Goal: Information Seeking & Learning: Check status

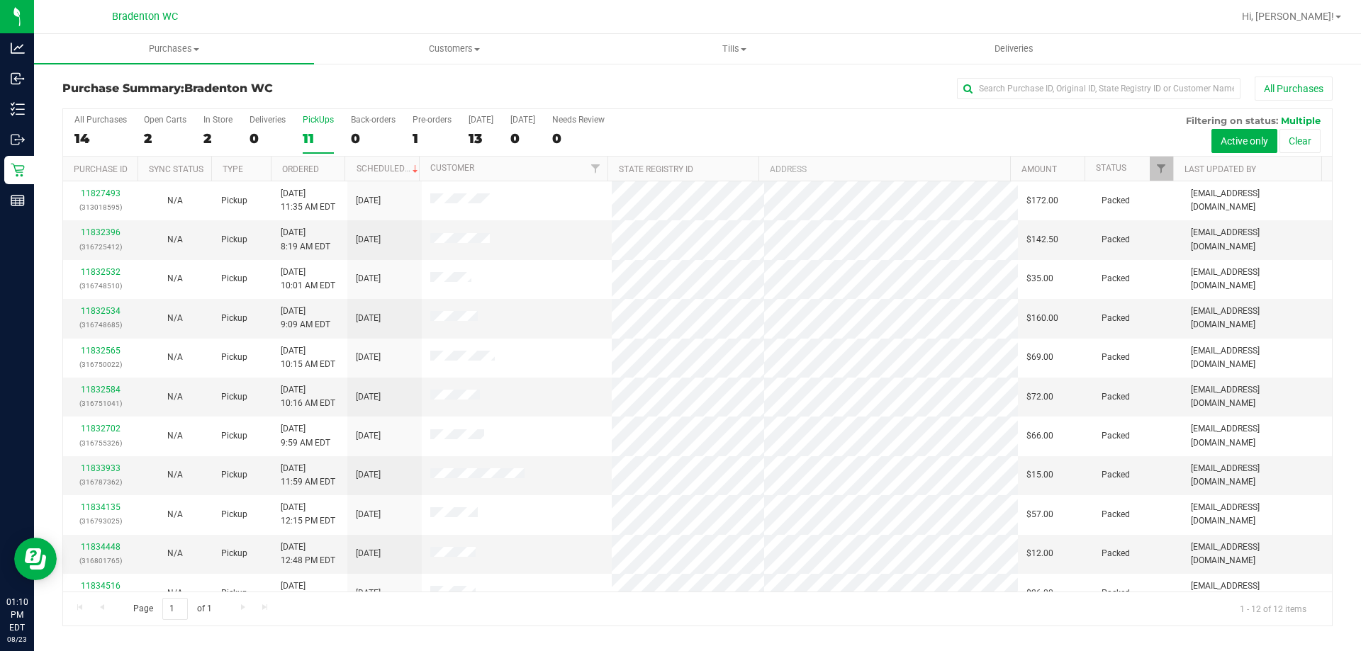
scroll to position [60, 0]
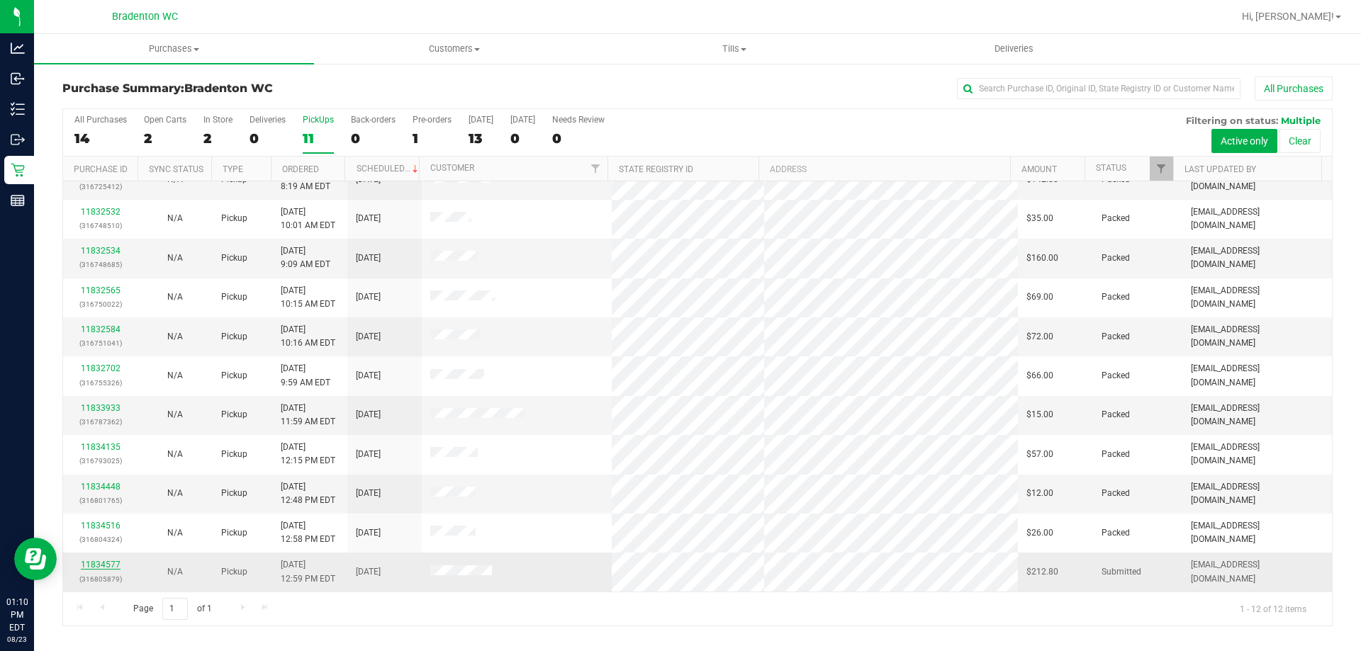
click at [97, 568] on link "11834577" at bounding box center [101, 565] width 40 height 10
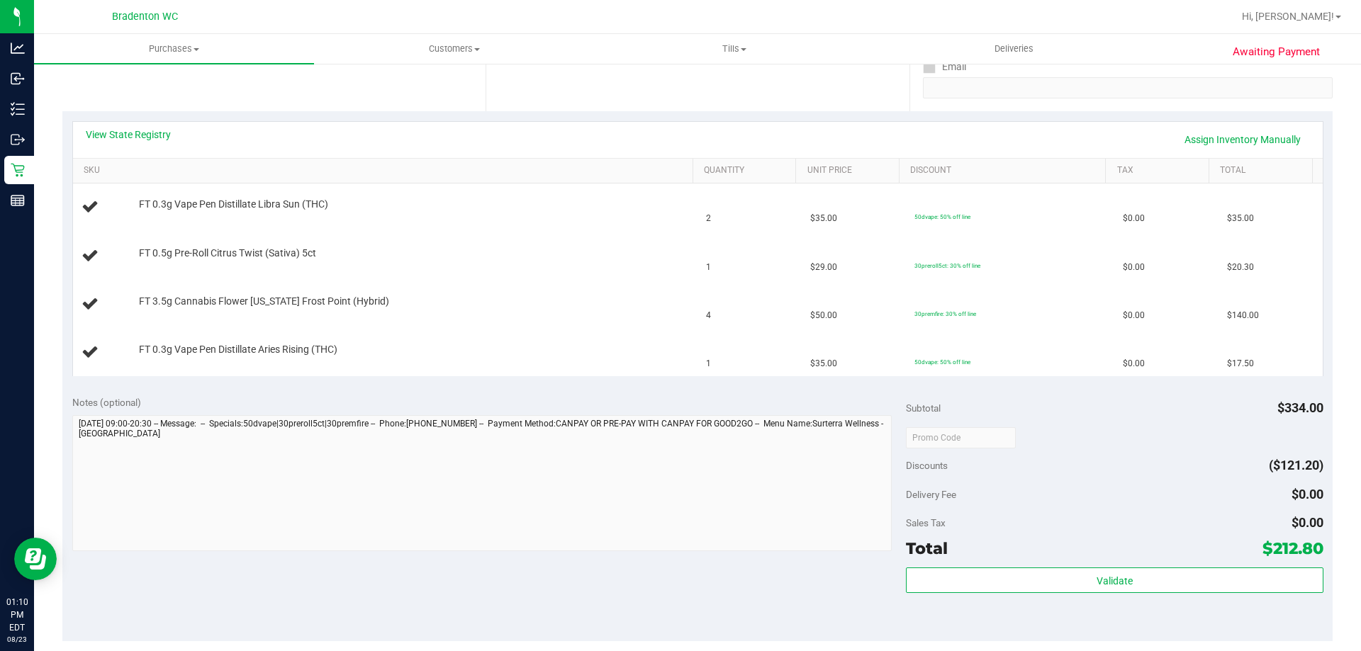
scroll to position [252, 0]
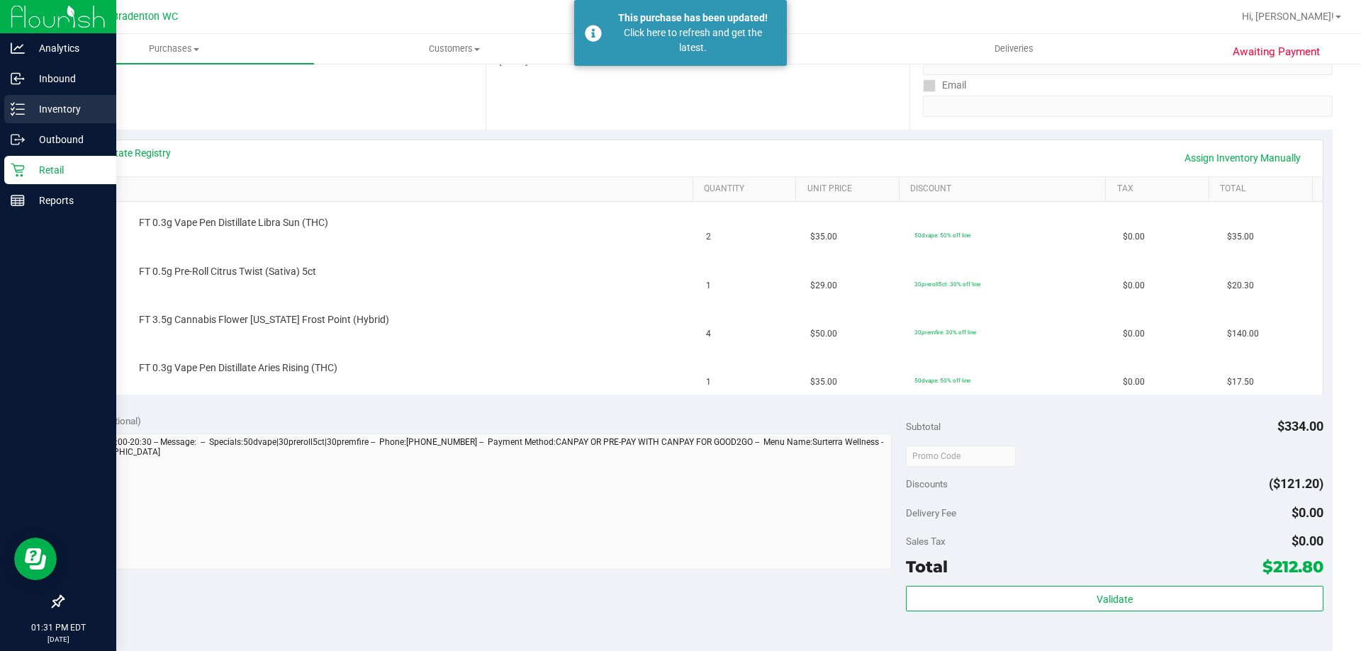
click at [44, 113] on p "Inventory" at bounding box center [67, 109] width 85 height 17
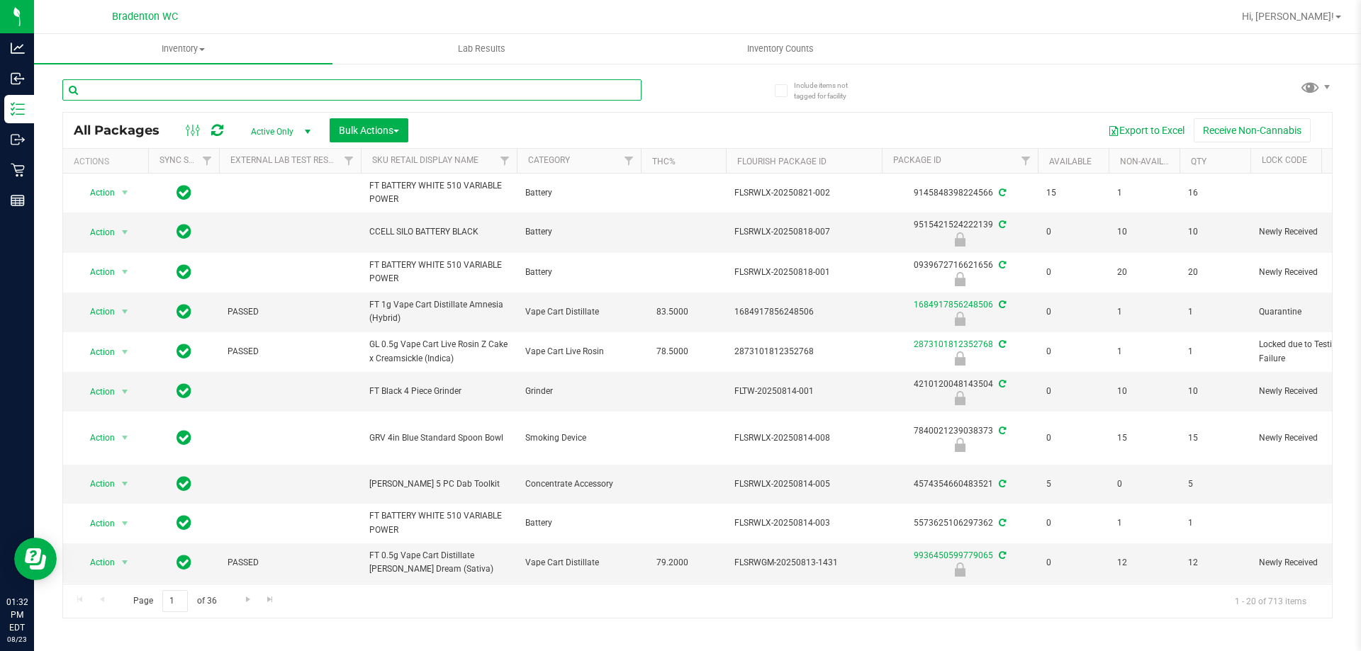
click at [199, 84] on input "text" at bounding box center [351, 89] width 579 height 21
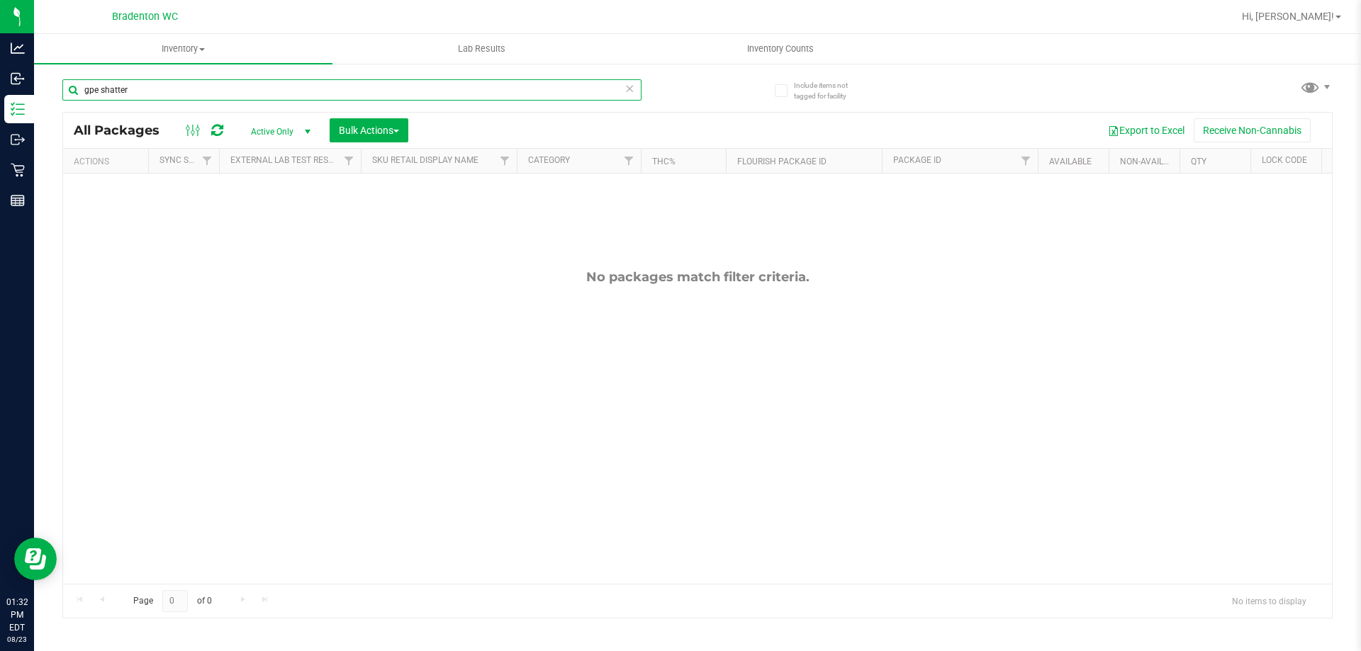
click at [246, 88] on input "gpe shatter" at bounding box center [351, 89] width 579 height 21
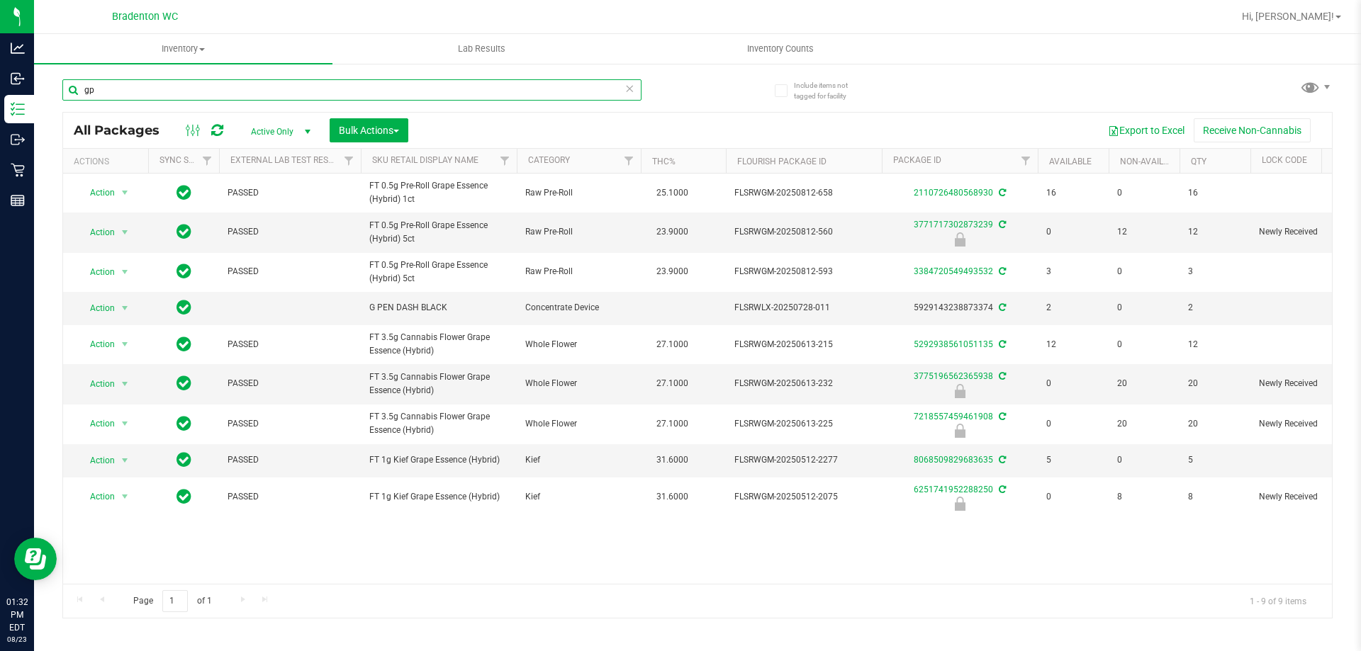
type input "g"
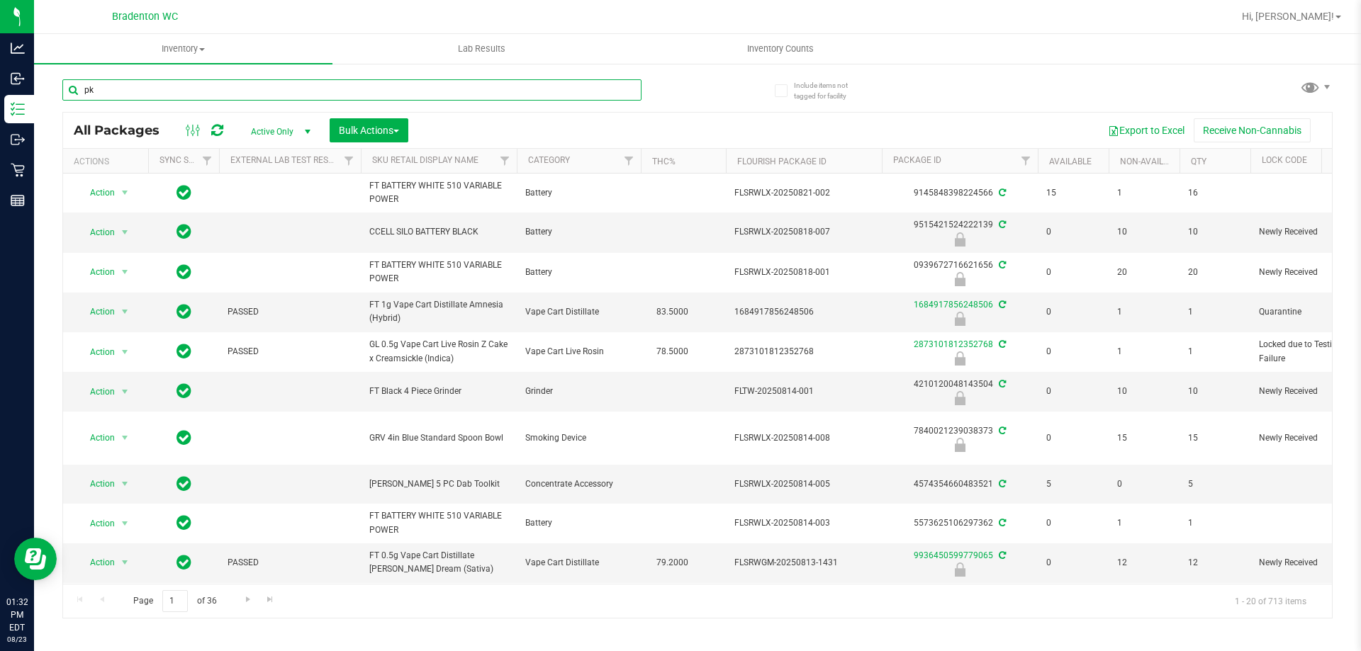
type input "pkt"
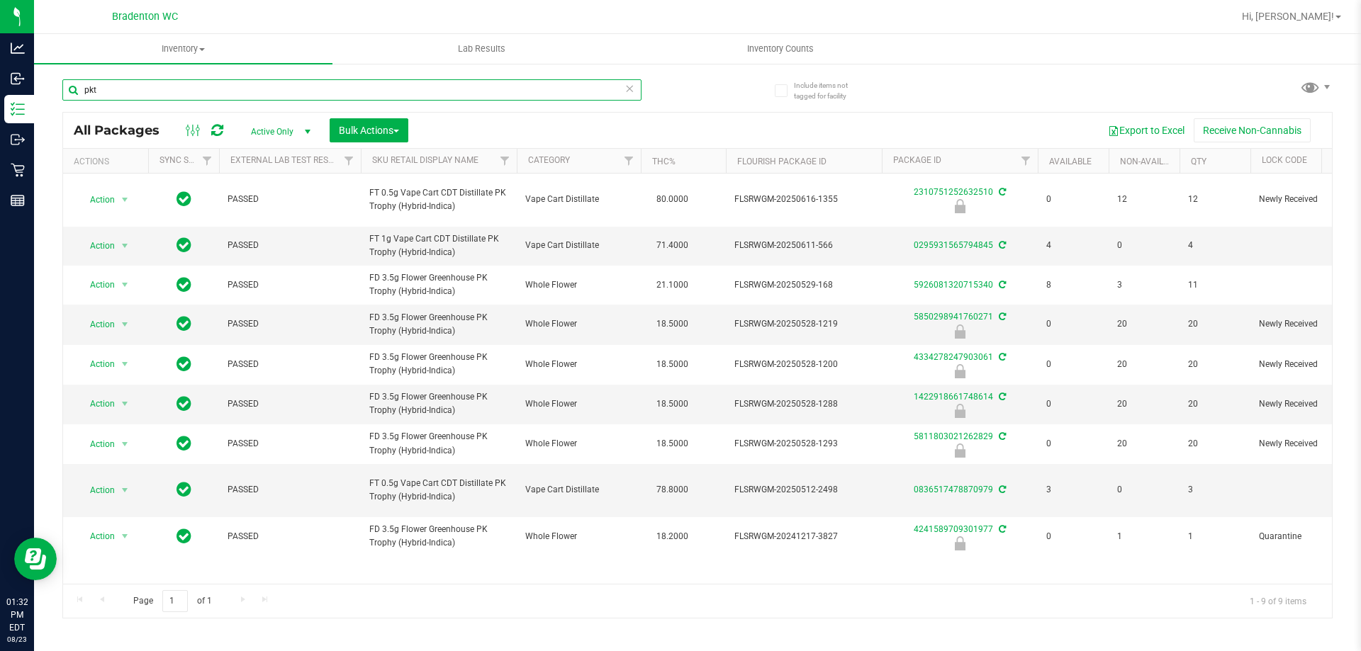
click at [370, 82] on input "pkt" at bounding box center [351, 89] width 579 height 21
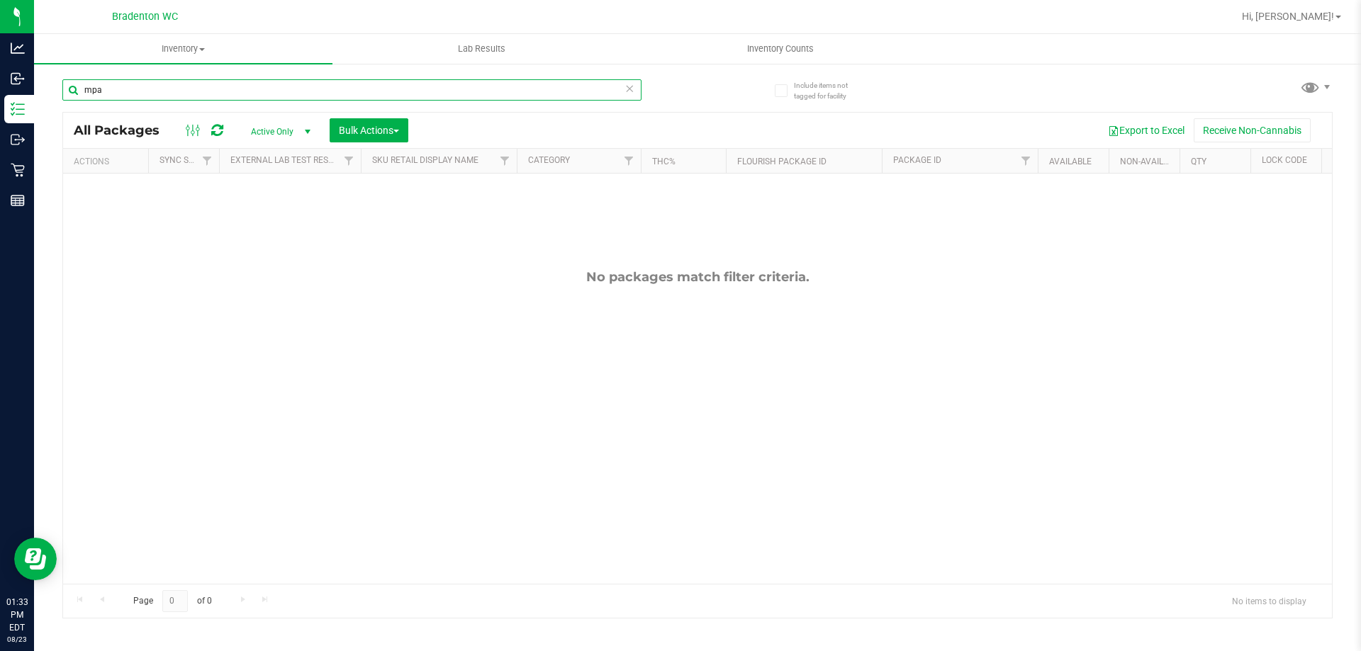
type input "mpa"
click at [631, 91] on icon at bounding box center [630, 87] width 10 height 17
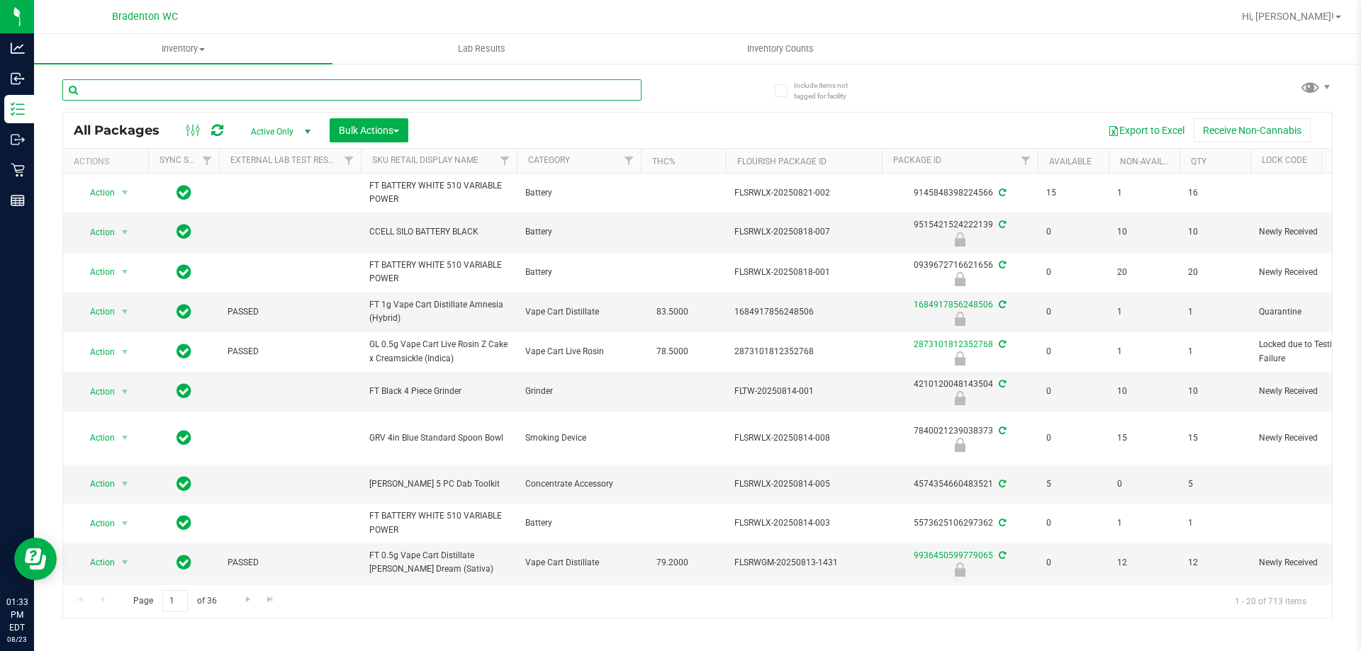
click at [254, 80] on input "text" at bounding box center [351, 89] width 579 height 21
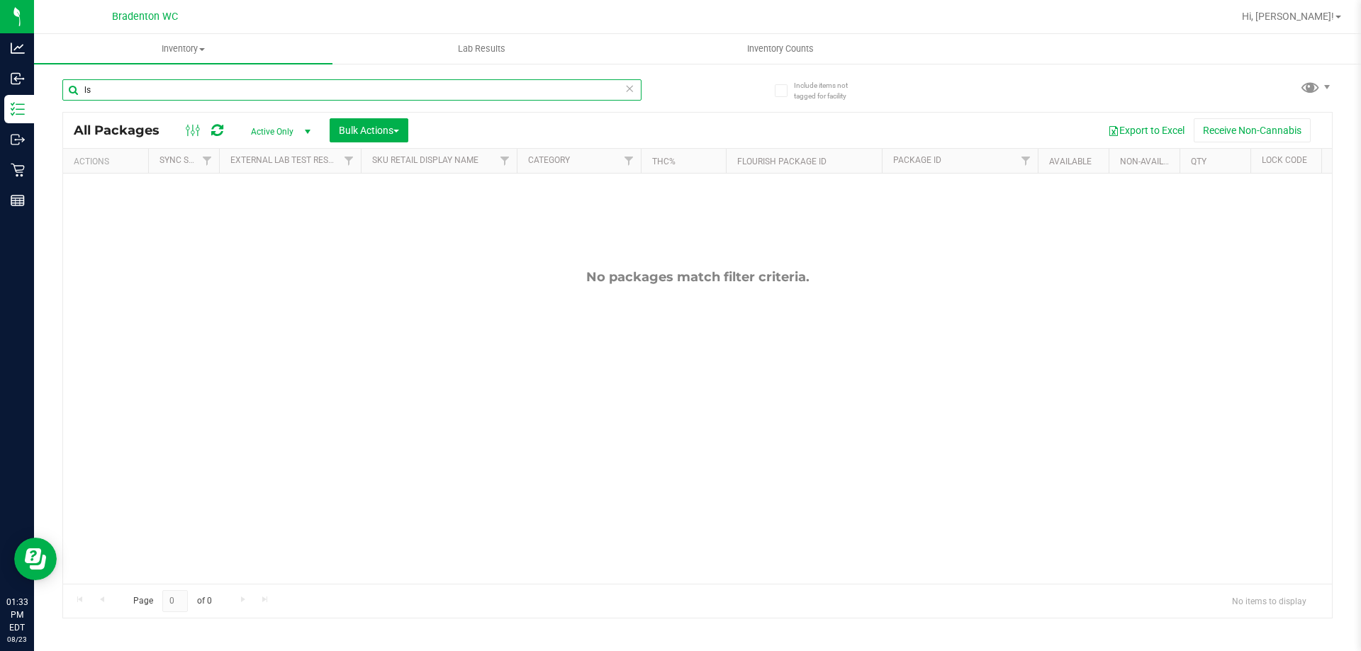
type input "l"
type input "gpn"
click at [628, 93] on icon at bounding box center [630, 87] width 10 height 17
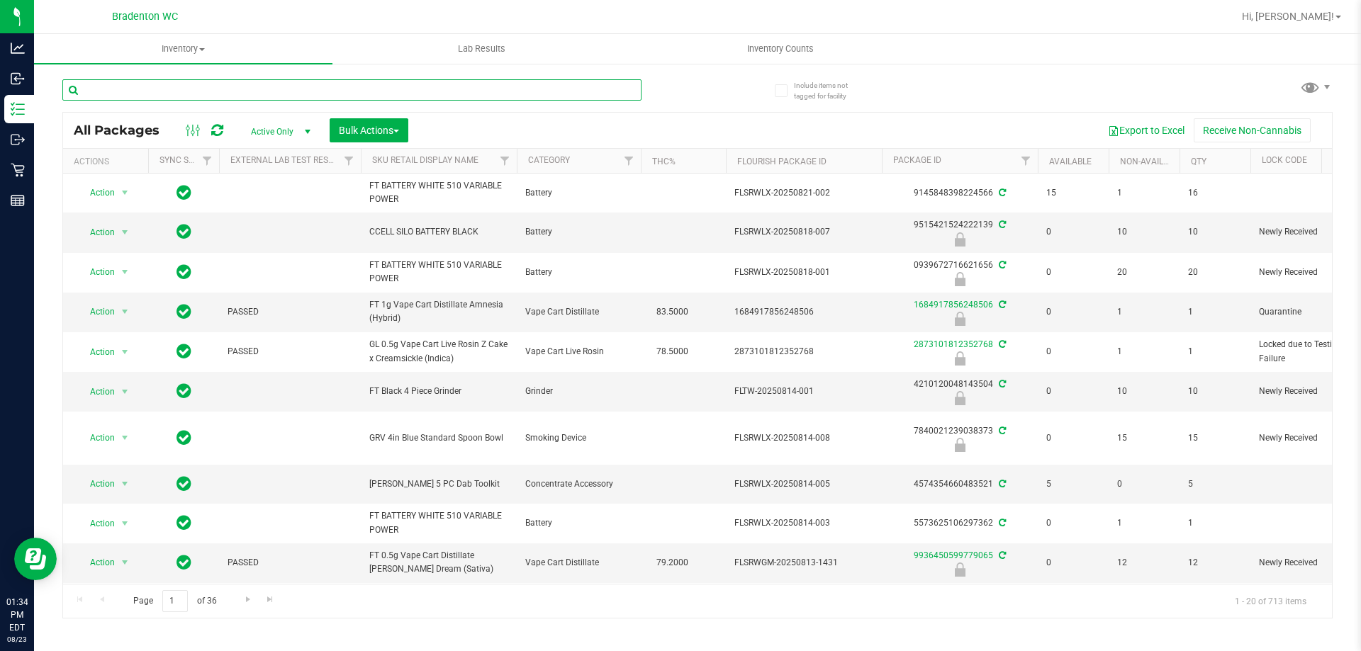
click at [503, 86] on input "text" at bounding box center [351, 89] width 579 height 21
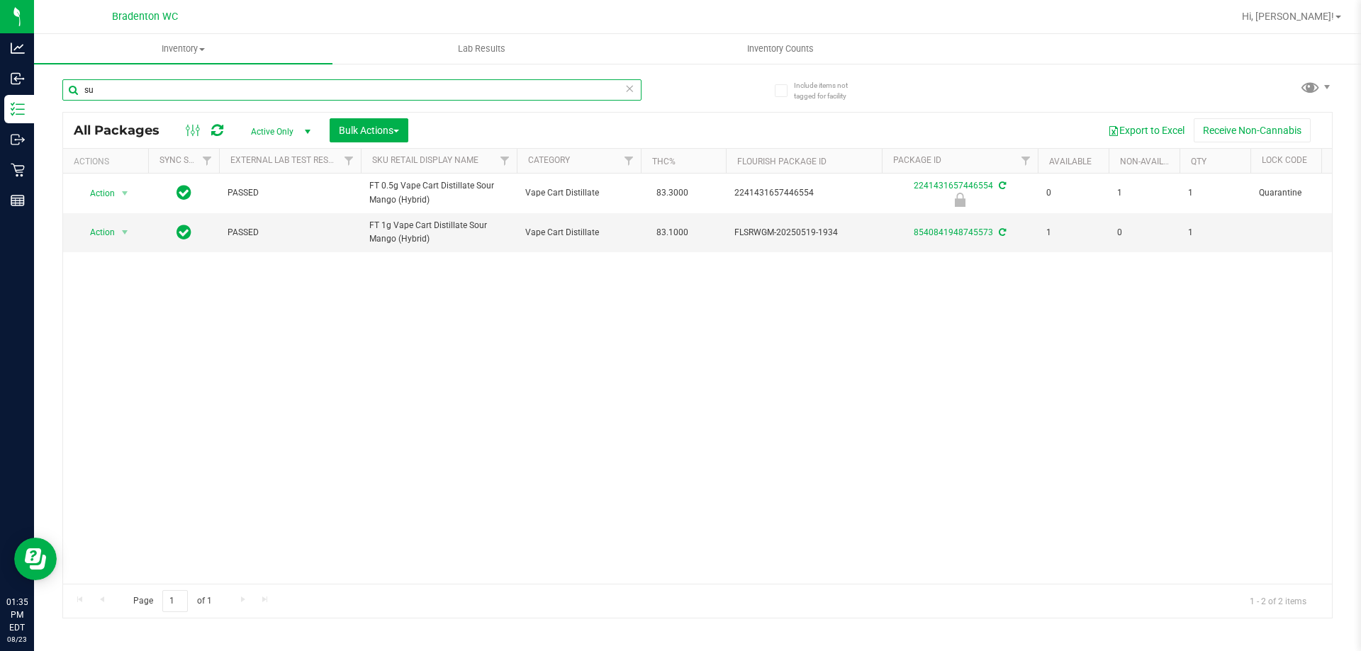
type input "s"
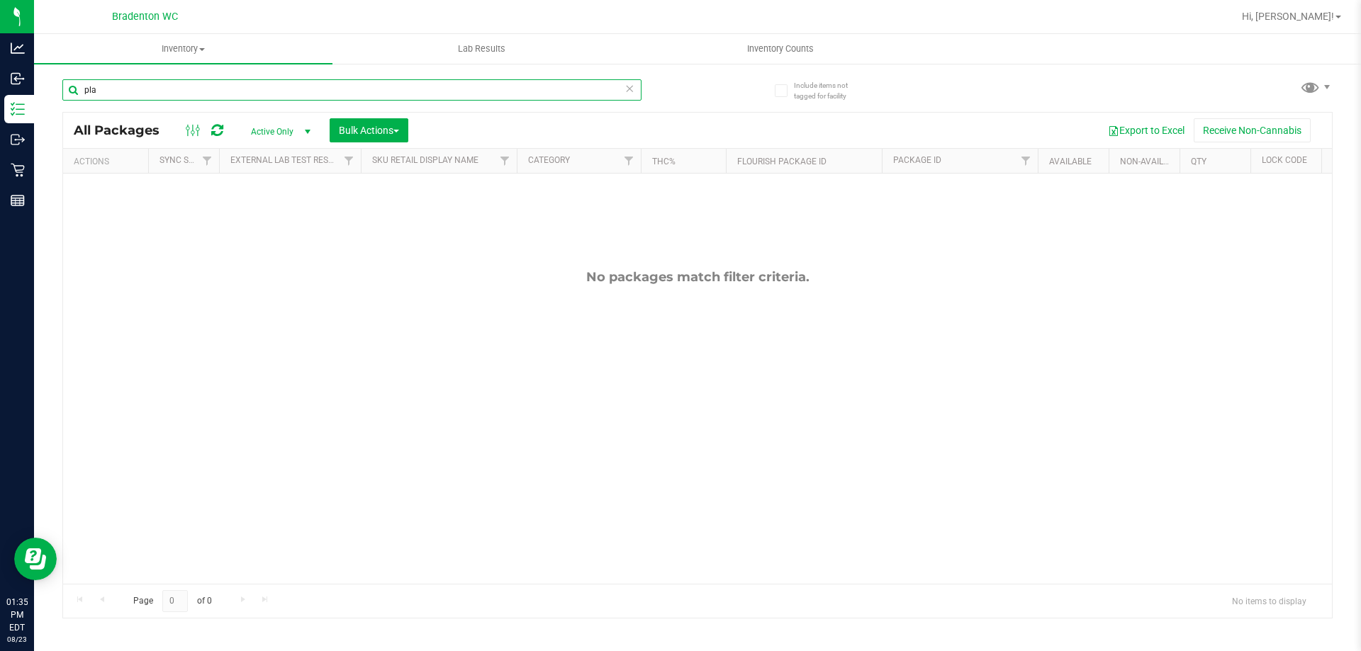
type input "pla"
click at [632, 90] on icon at bounding box center [630, 87] width 10 height 17
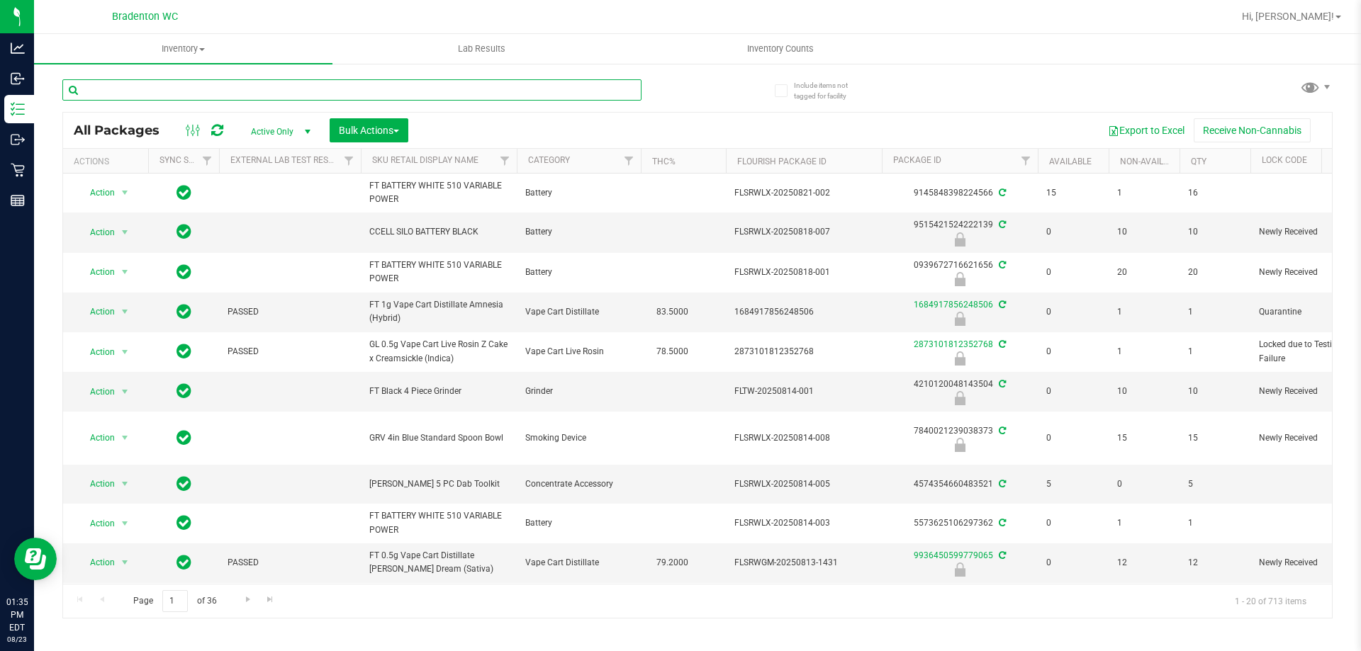
click at [509, 94] on input "text" at bounding box center [351, 89] width 579 height 21
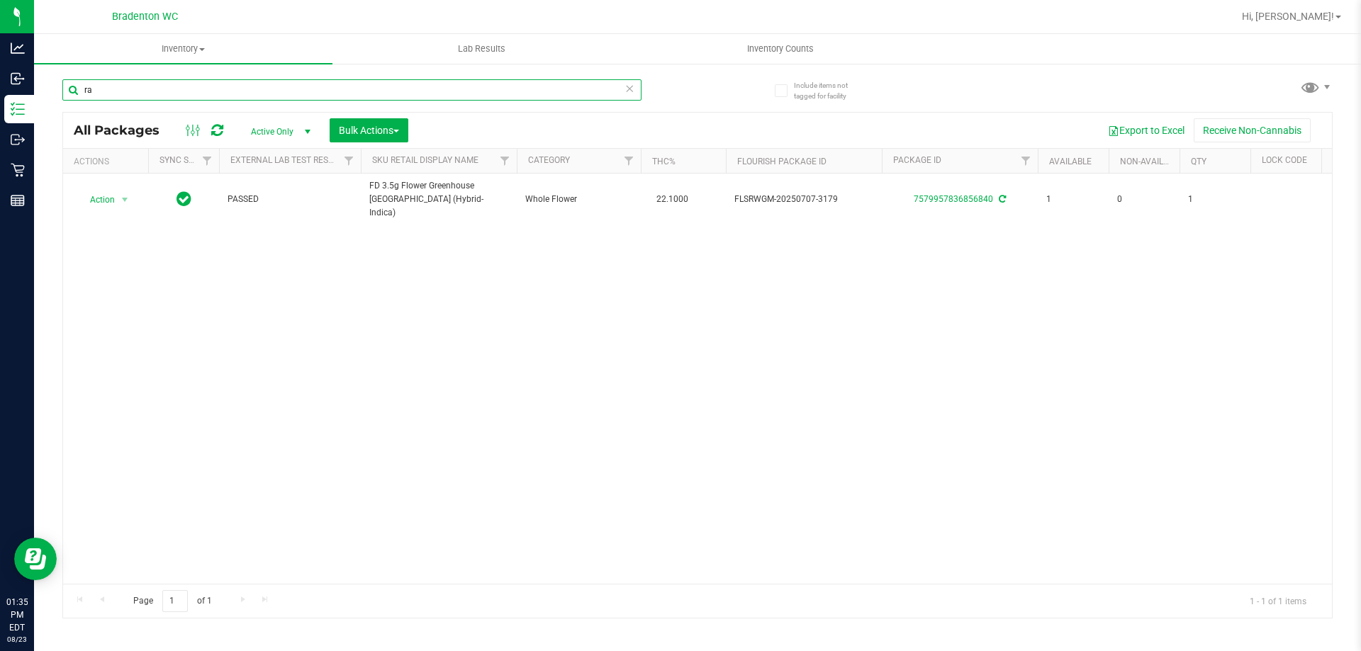
type input "r"
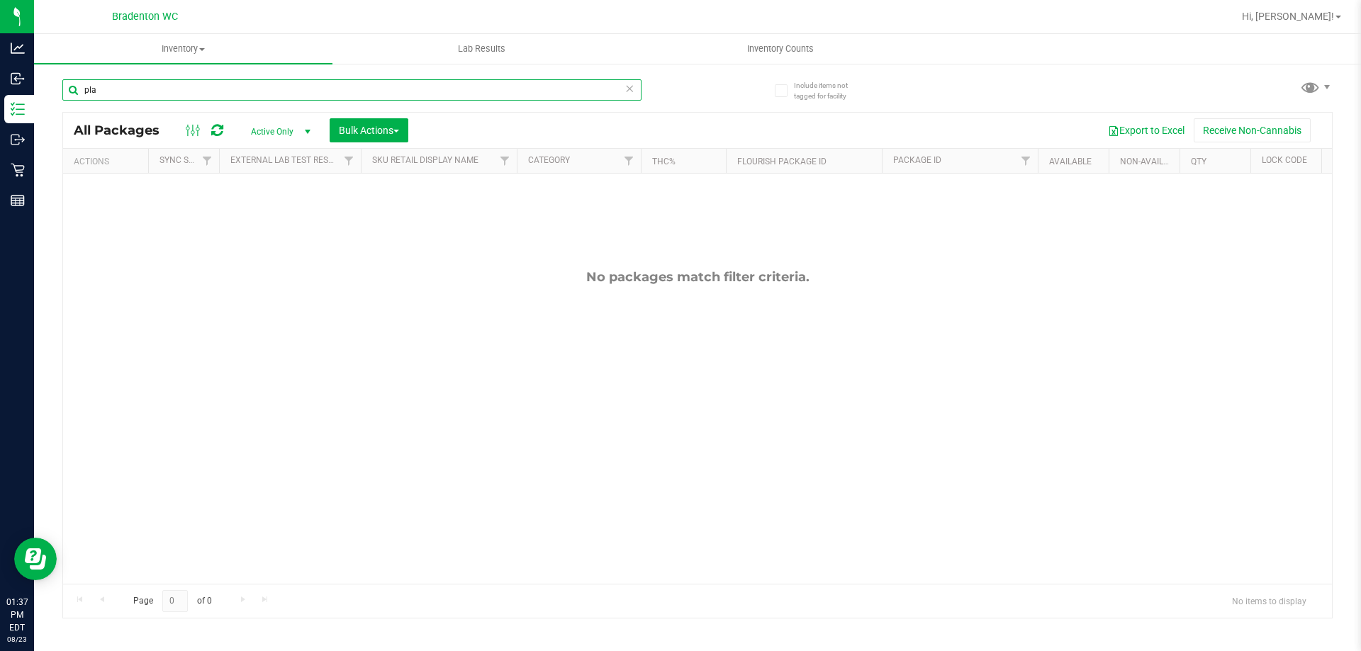
type input "pla"
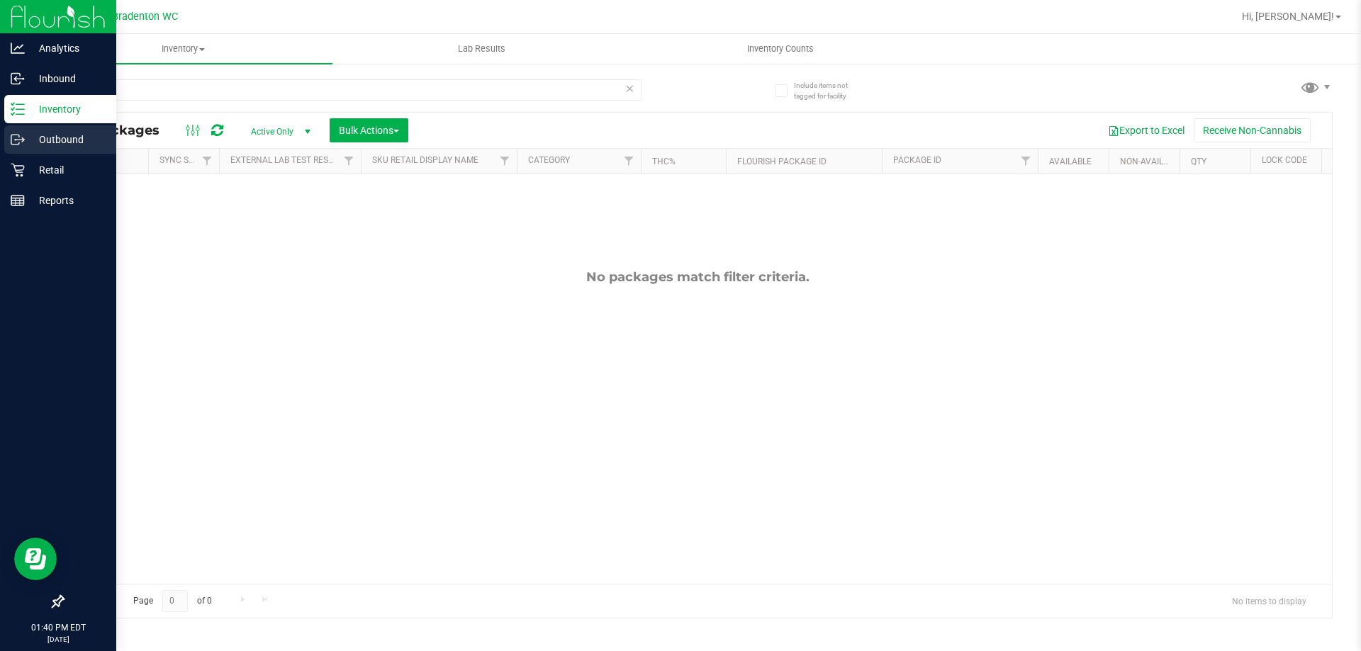
click at [23, 138] on icon at bounding box center [23, 139] width 2 height 2
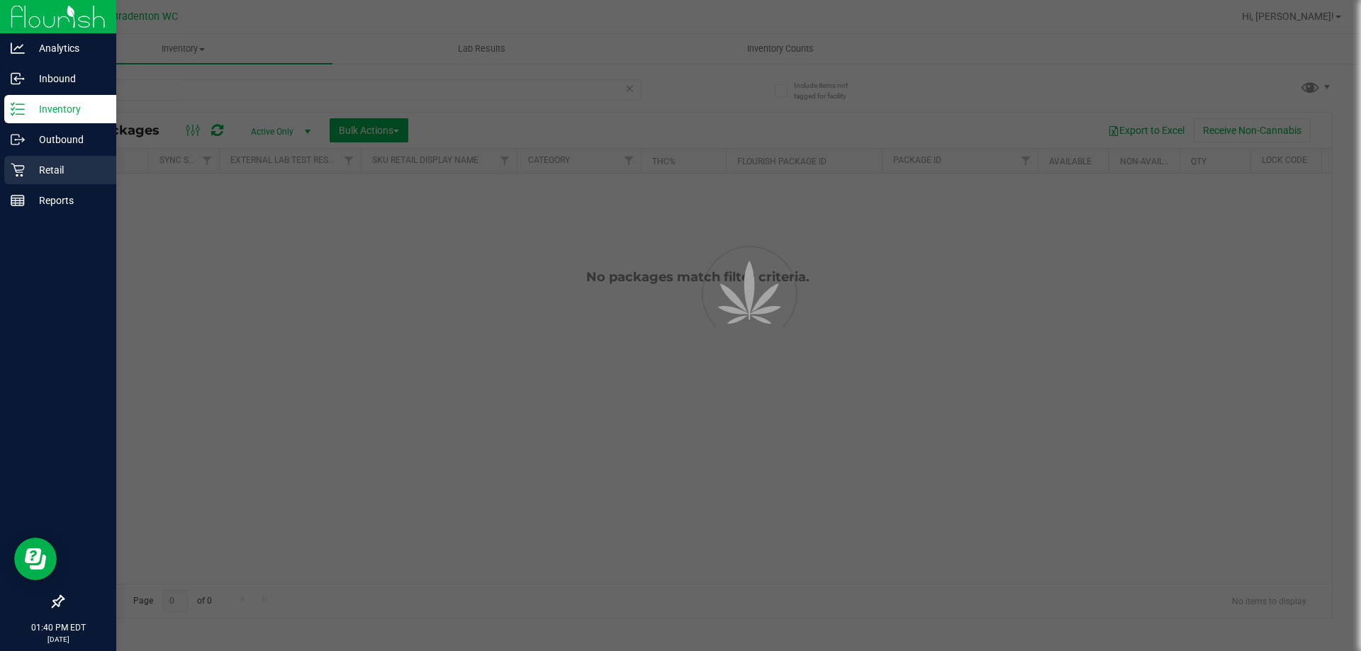
click at [58, 169] on p "Retail" at bounding box center [67, 170] width 85 height 17
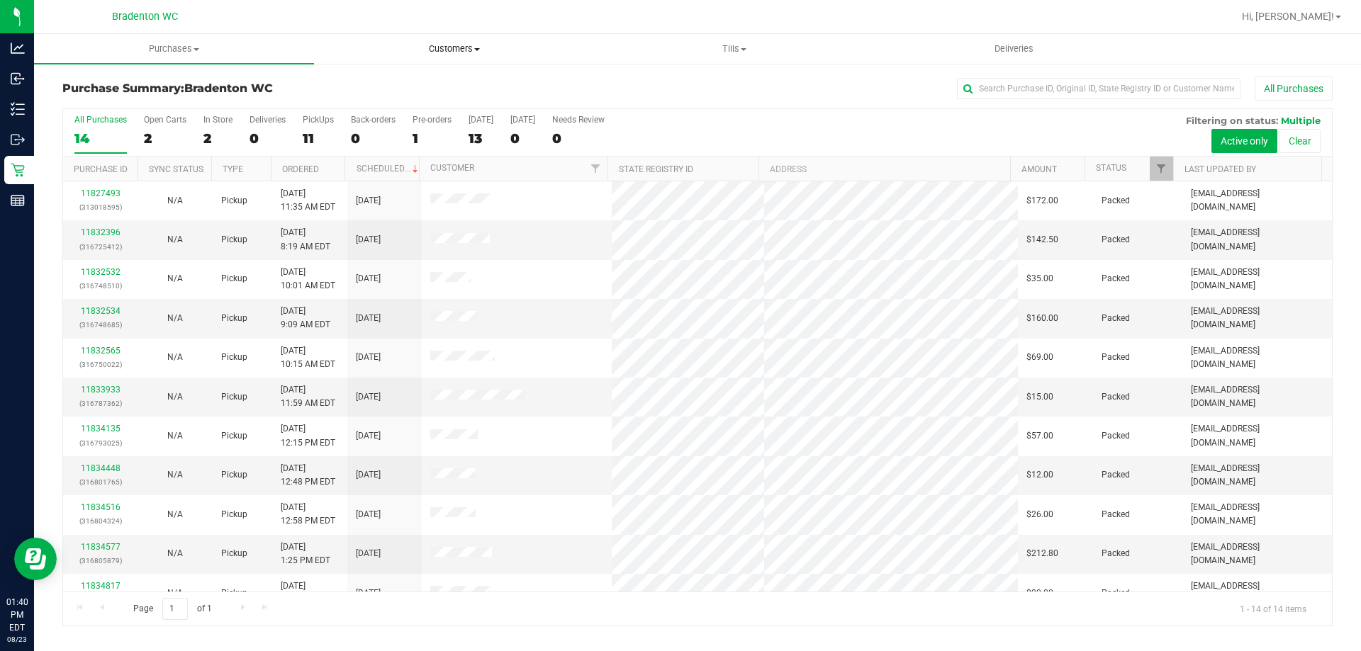
click at [354, 57] on uib-tab-heading "Customers All customers Add a new customer All physicians" at bounding box center [454, 49] width 279 height 28
click at [725, 89] on div "All Purchases" at bounding box center [909, 89] width 847 height 24
click at [305, 131] on div "11" at bounding box center [318, 138] width 31 height 16
click at [0, 0] on input "PickUps 11" at bounding box center [0, 0] width 0 height 0
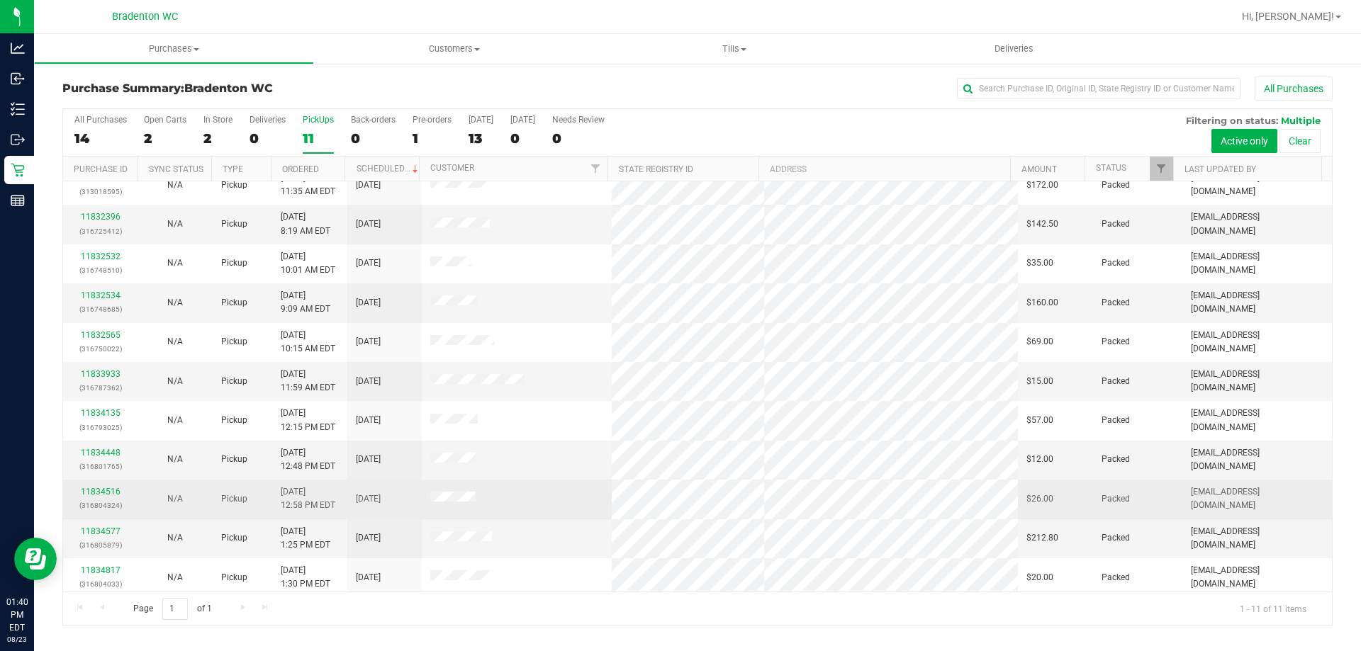
scroll to position [21, 0]
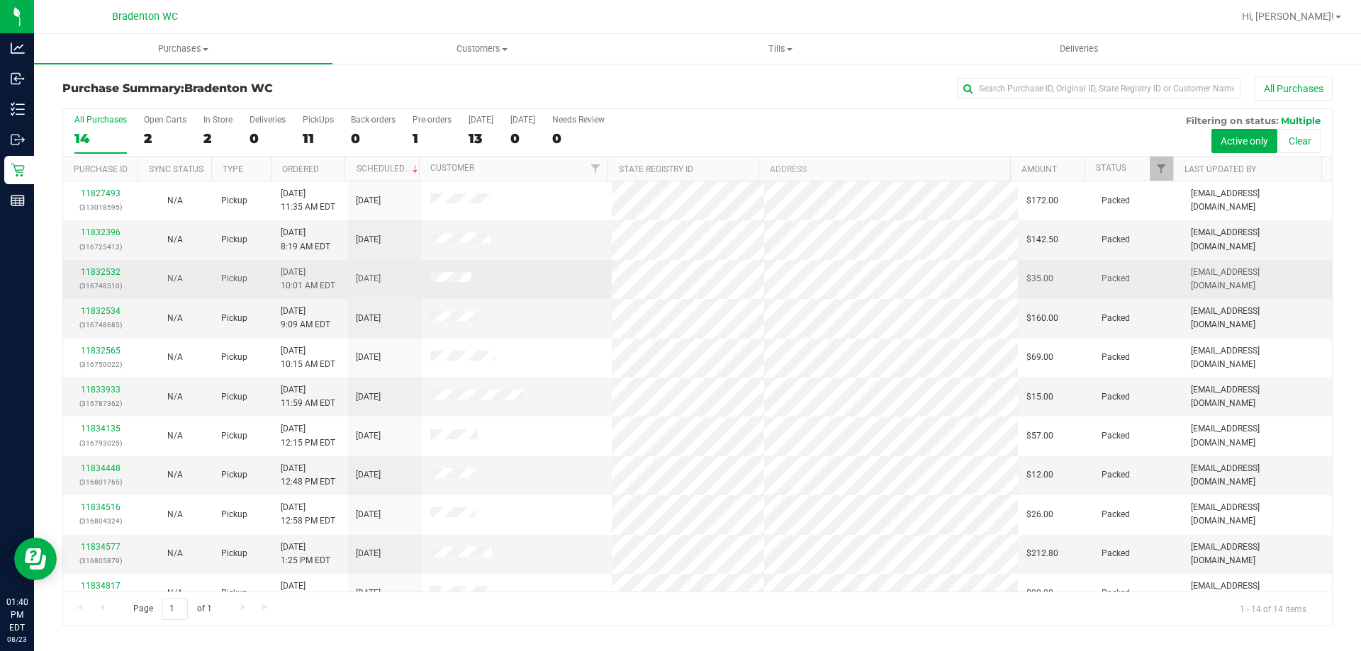
scroll to position [139, 0]
